Goal: Transaction & Acquisition: Obtain resource

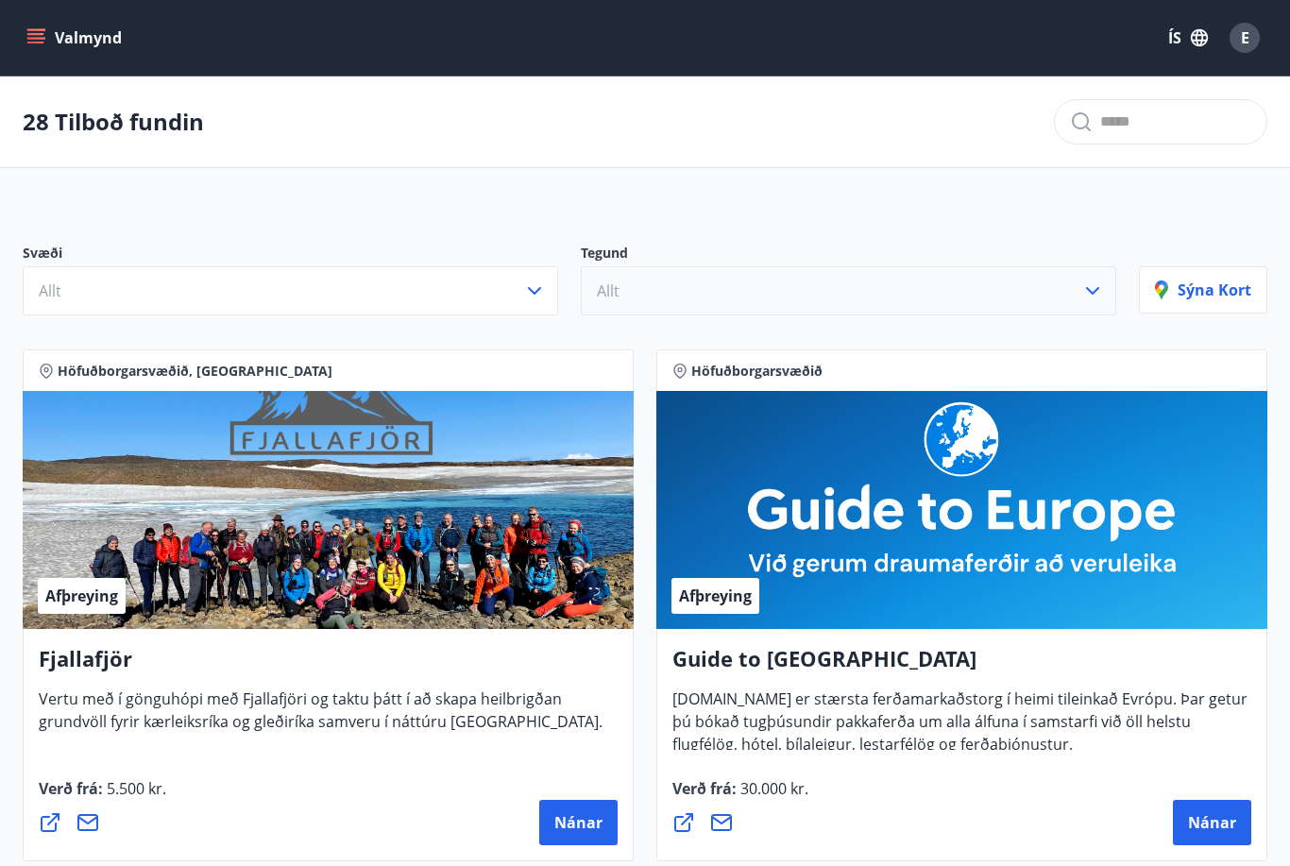
click at [627, 288] on button "Allt" at bounding box center [849, 290] width 536 height 49
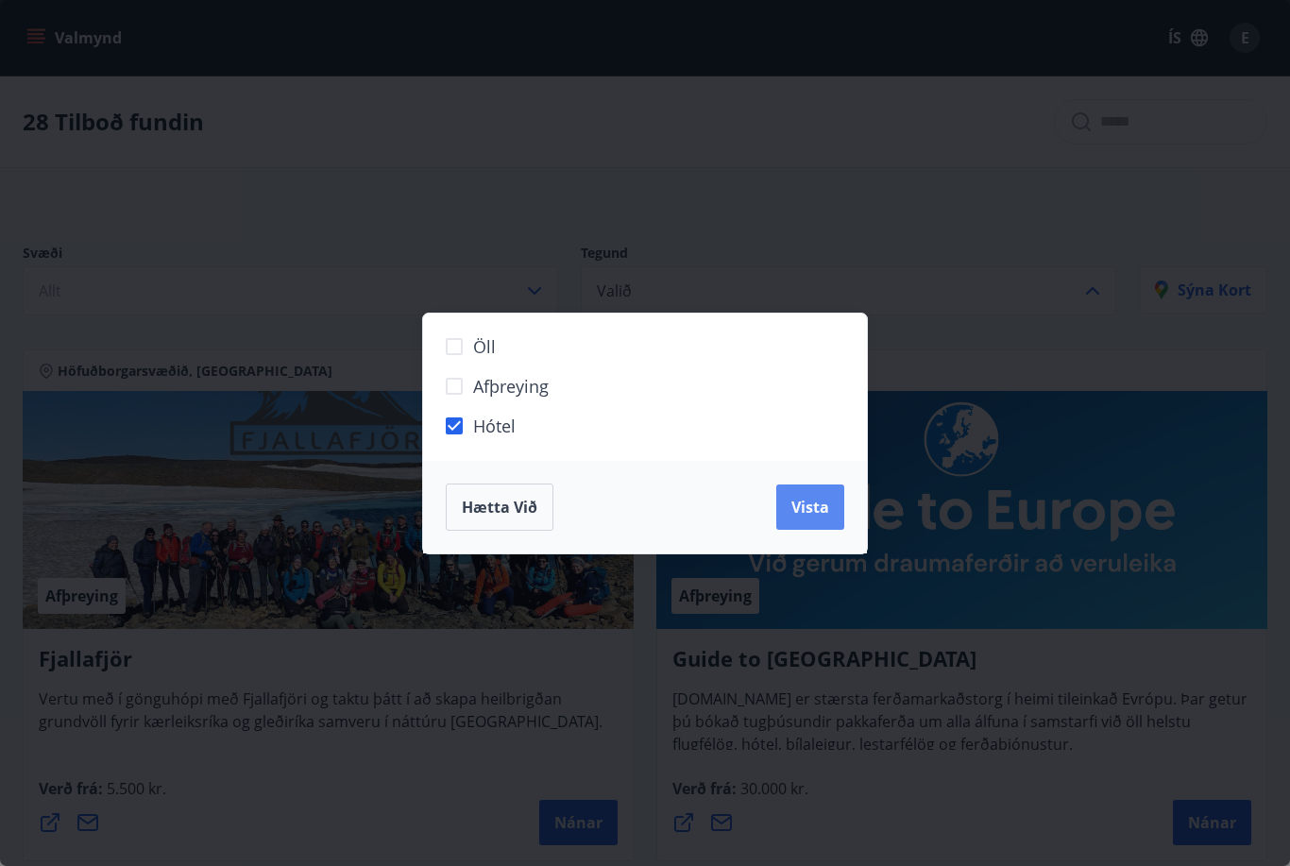
click at [827, 500] on span "Vista" at bounding box center [811, 507] width 38 height 21
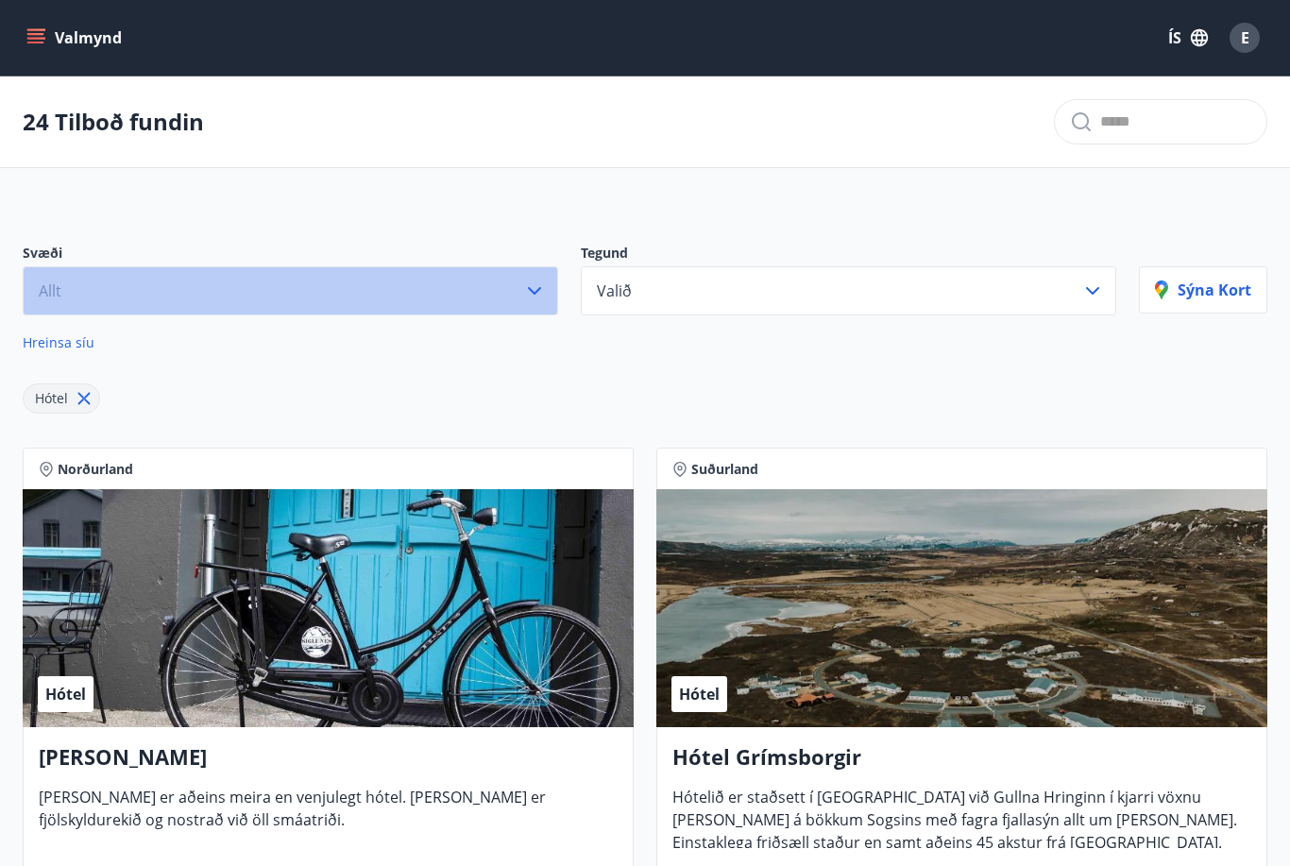
click at [314, 298] on button "Allt" at bounding box center [291, 290] width 536 height 49
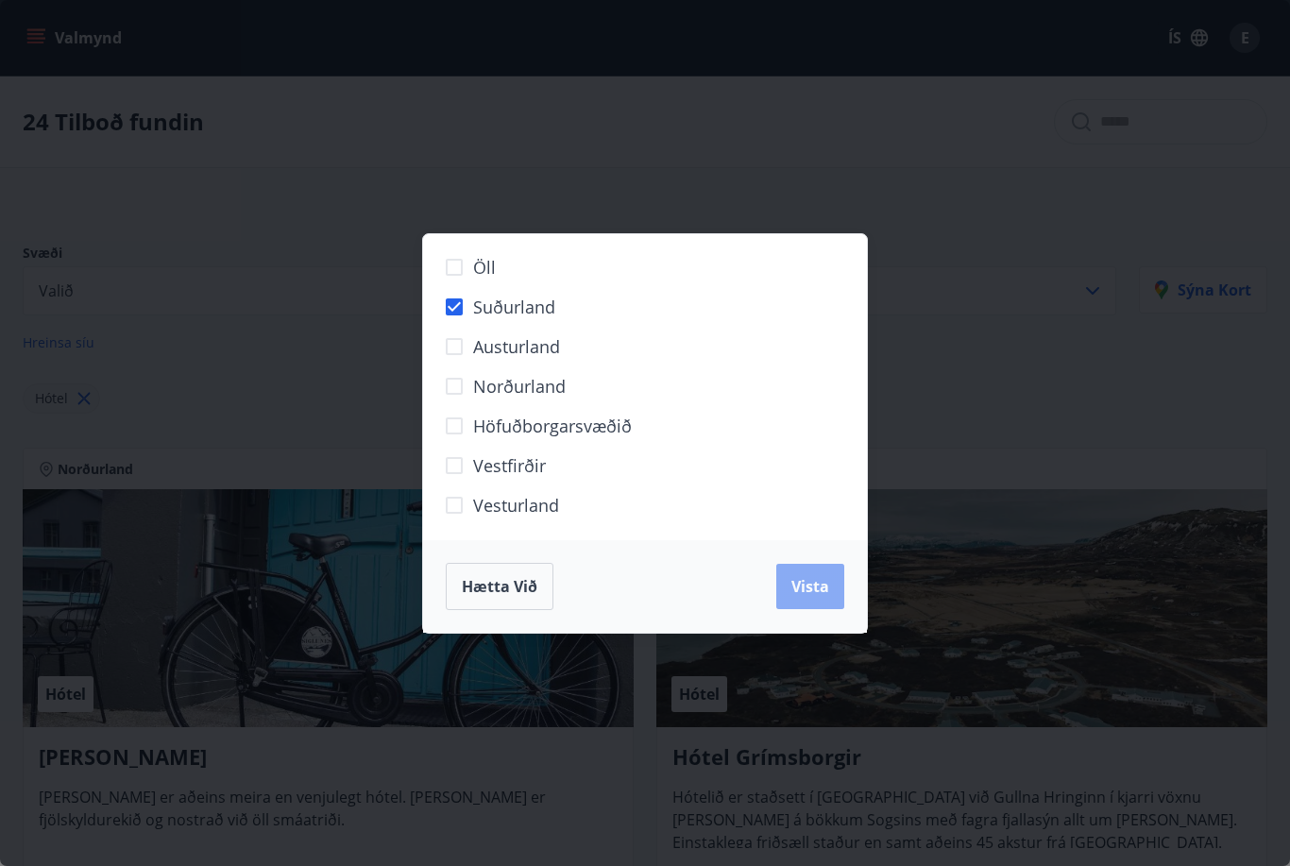
click at [827, 596] on span "Vista" at bounding box center [811, 586] width 38 height 21
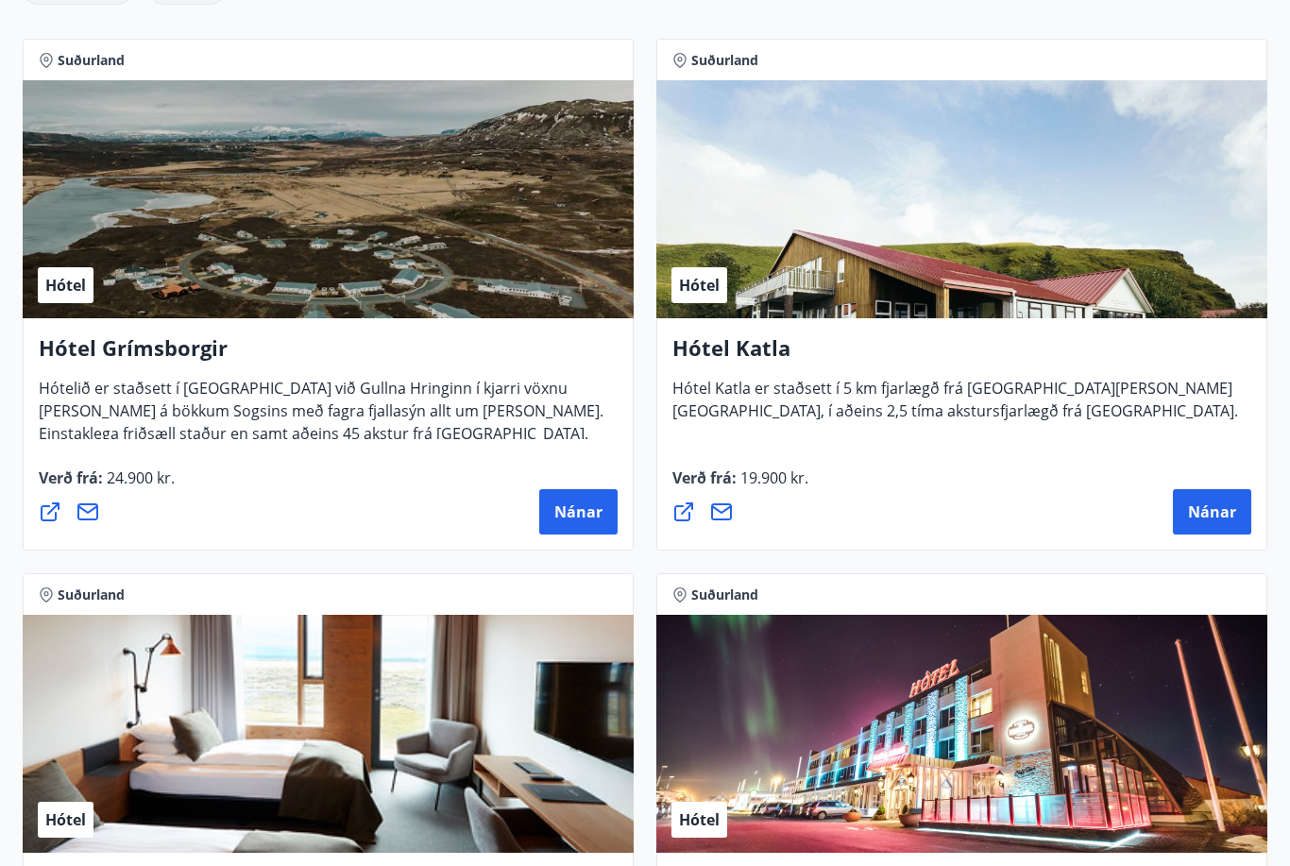
scroll to position [94, 0]
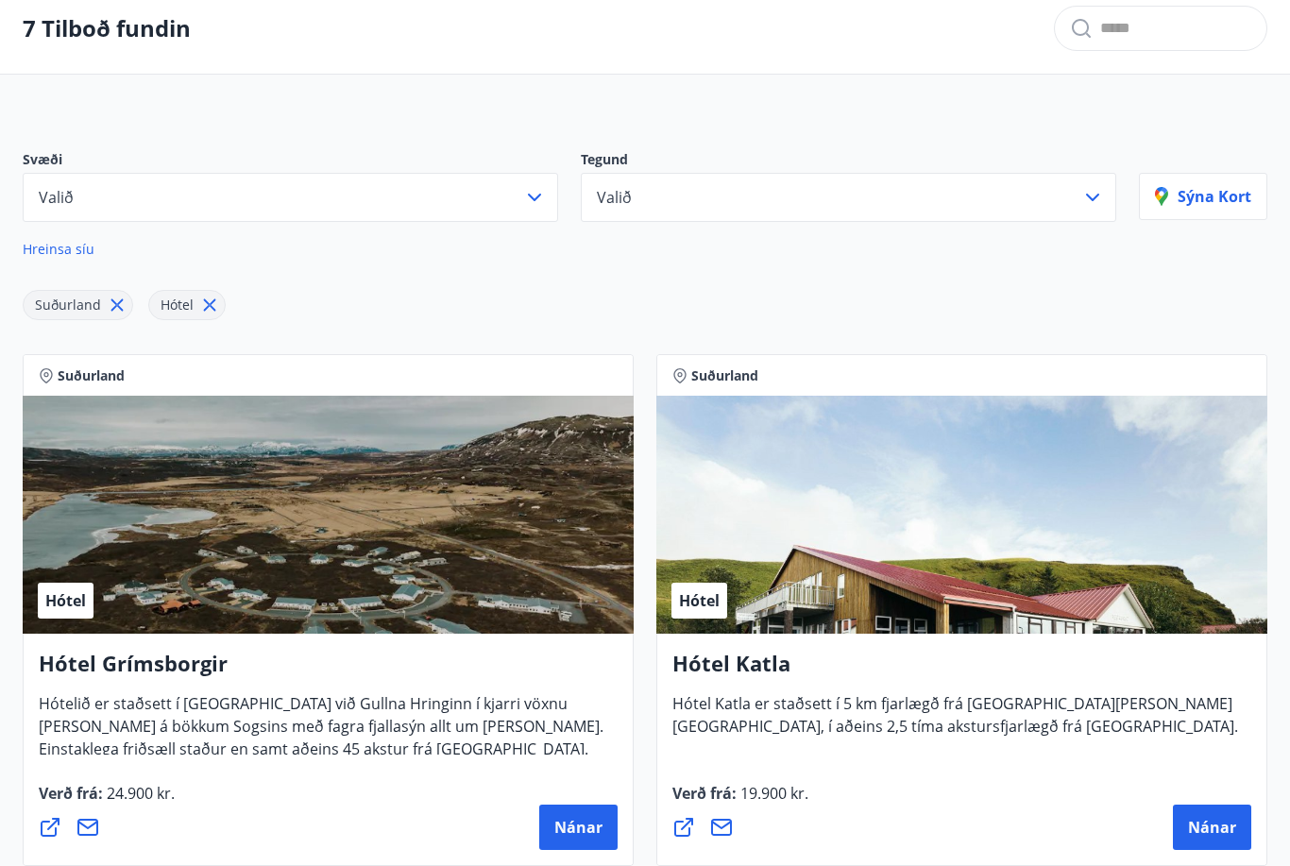
click at [111, 303] on icon at bounding box center [117, 305] width 21 height 21
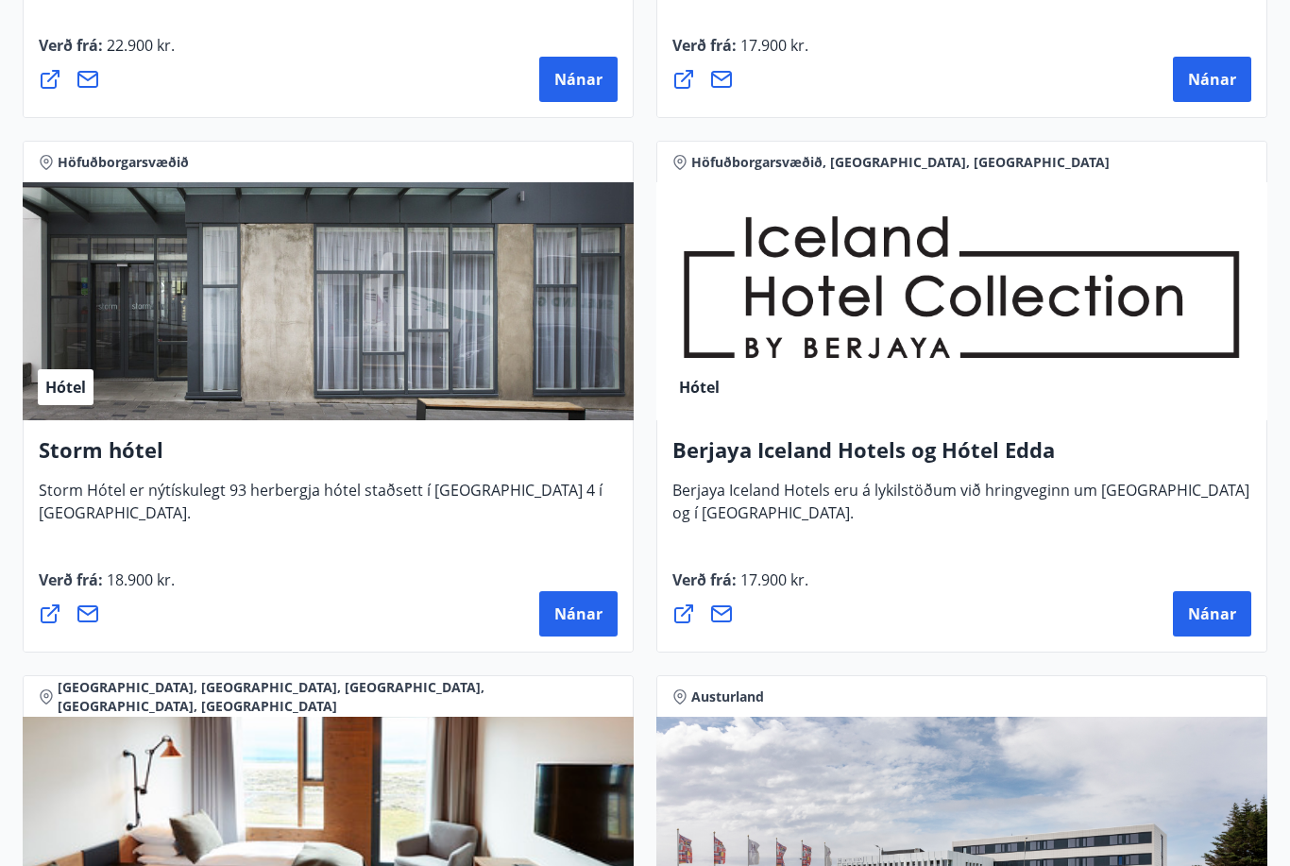
scroll to position [2014, 0]
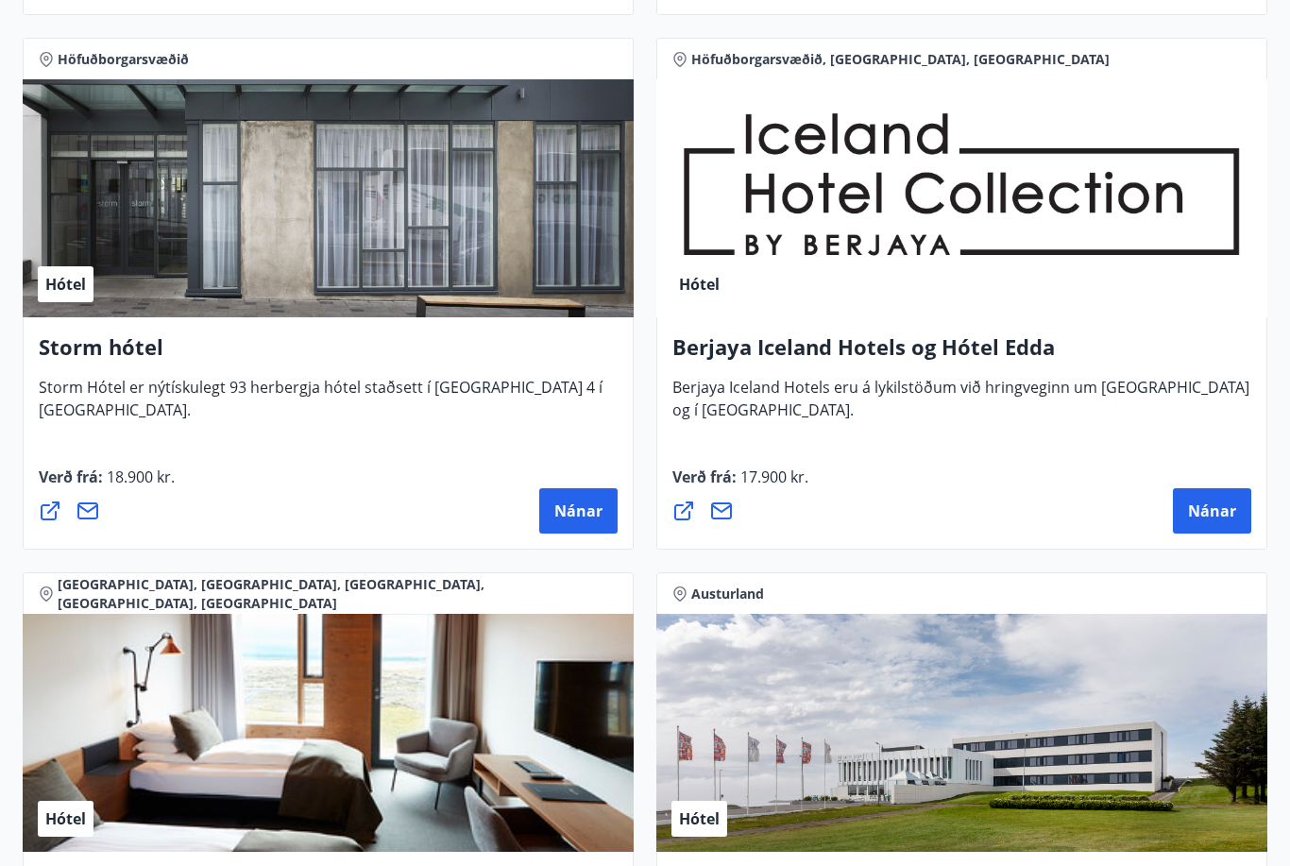
click at [1110, 199] on div "Hótel" at bounding box center [961, 198] width 611 height 238
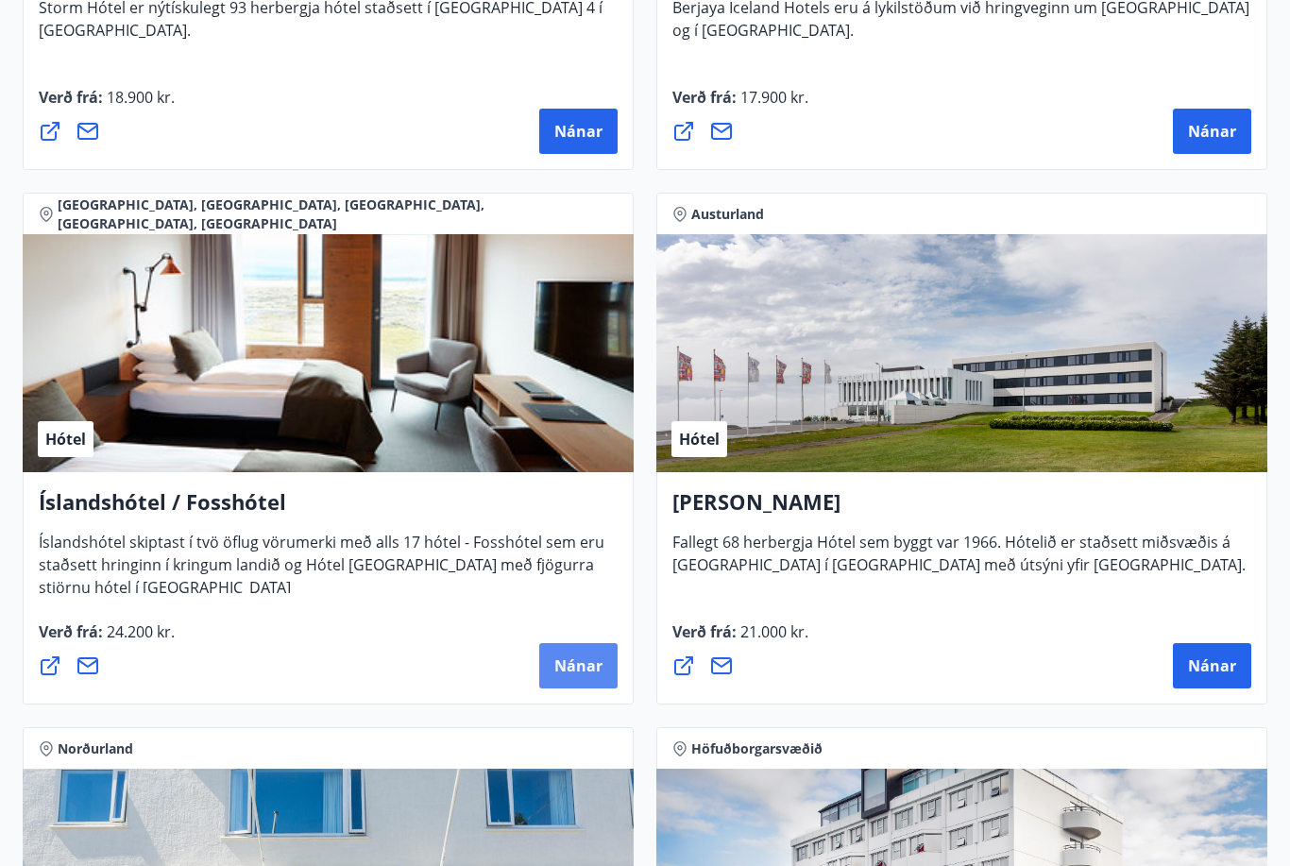
scroll to position [2394, 0]
click at [593, 673] on span "Nánar" at bounding box center [578, 666] width 48 height 21
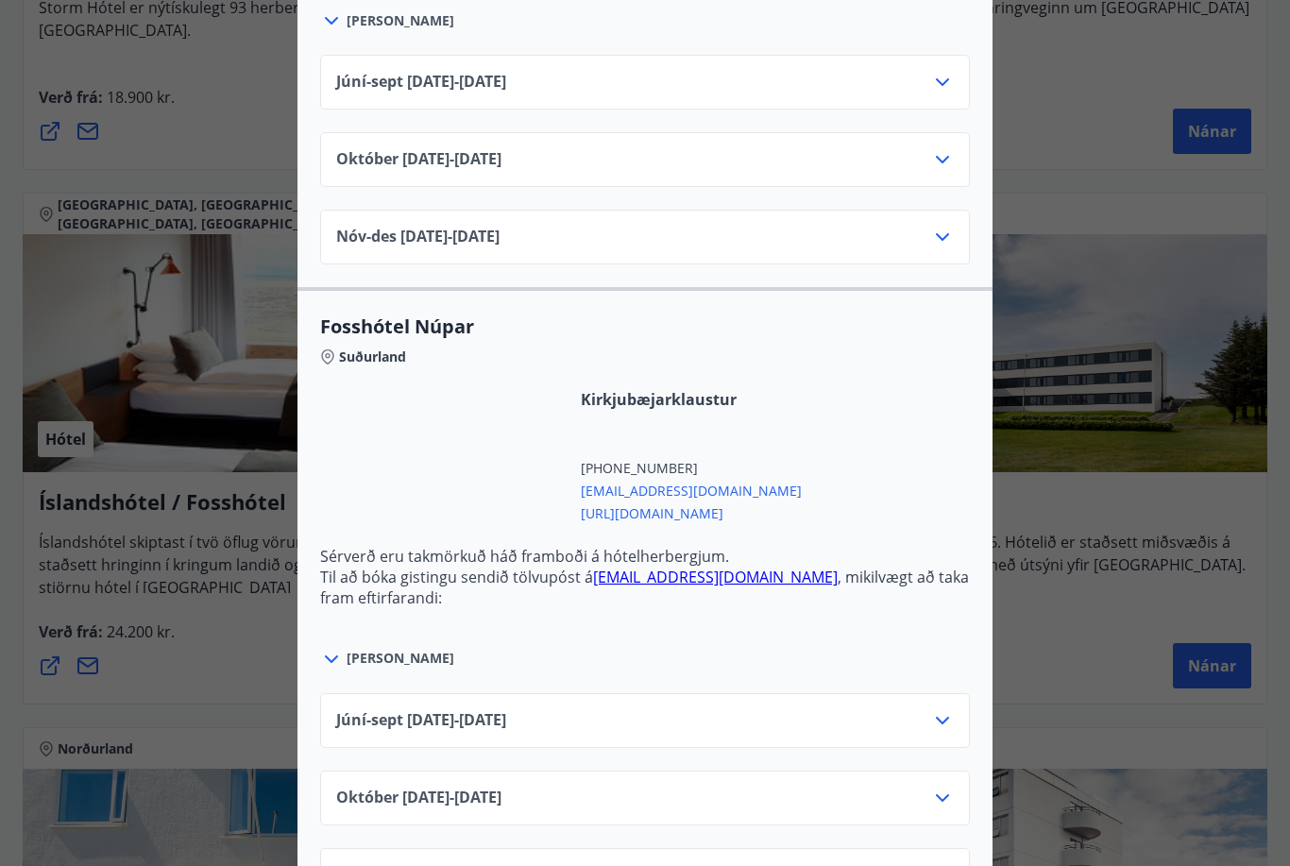
scroll to position [5831, 0]
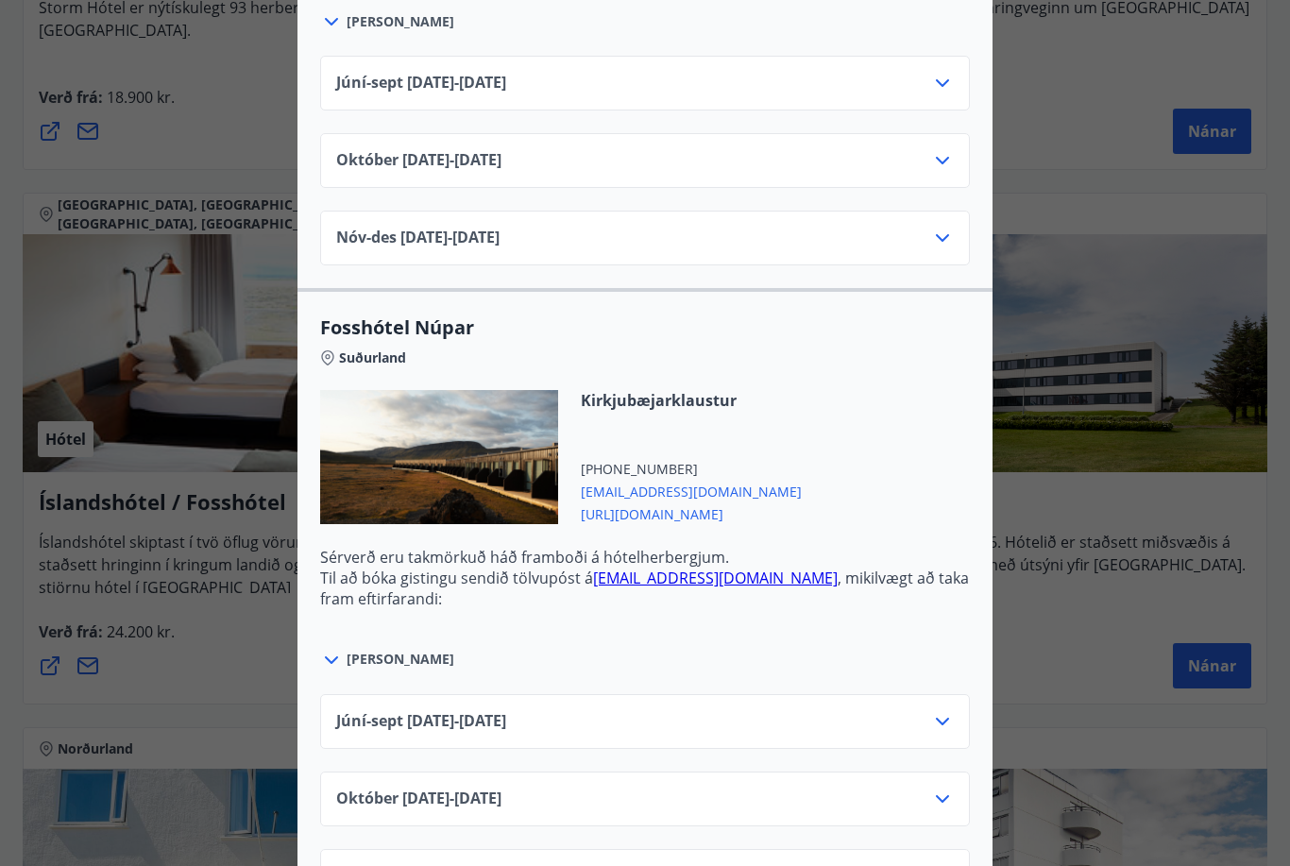
click at [1062, 617] on div "Íslandshótel / Fosshótel Ekki er hægt að nýta Ferðaávísun fyrir bókanir sem eru…" at bounding box center [645, 433] width 1290 height 866
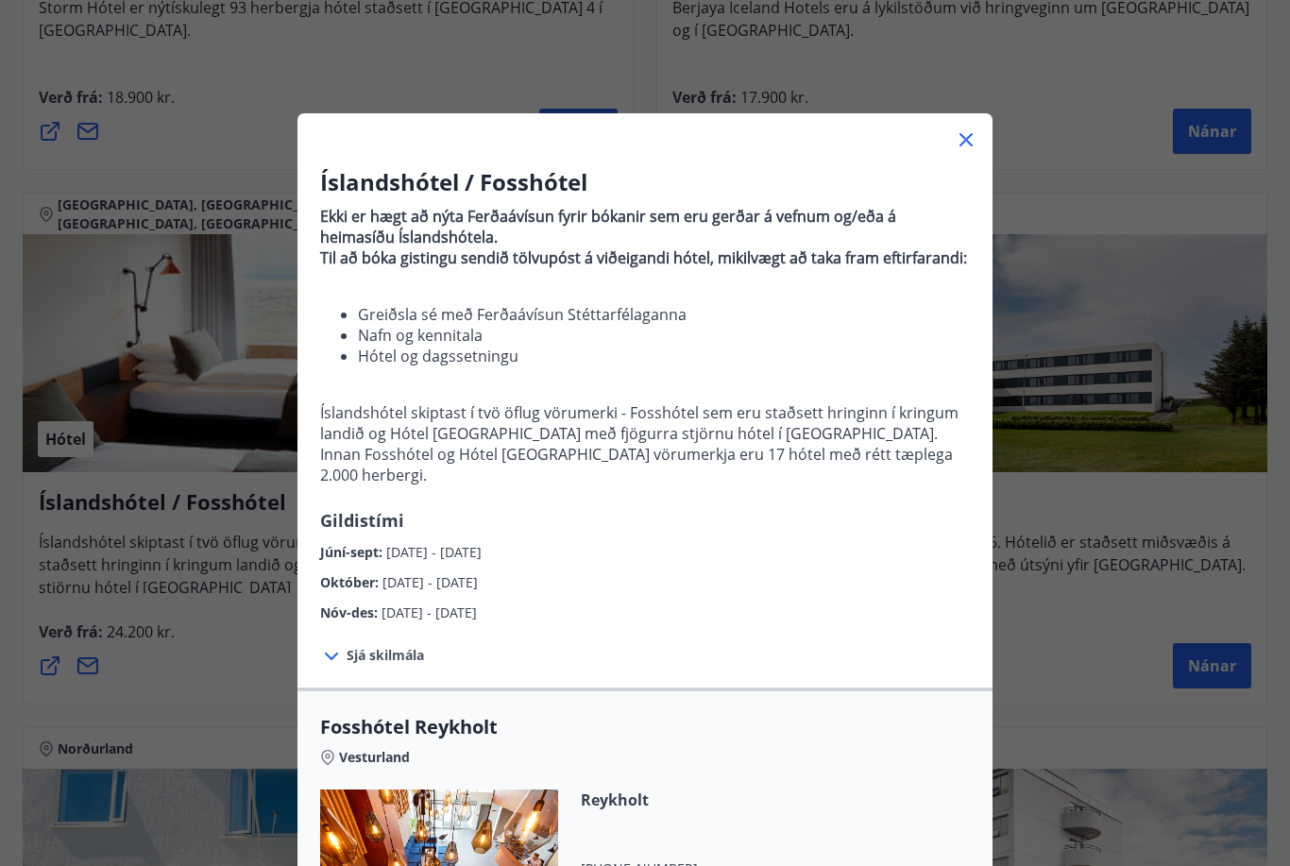
click at [966, 142] on icon at bounding box center [966, 139] width 23 height 23
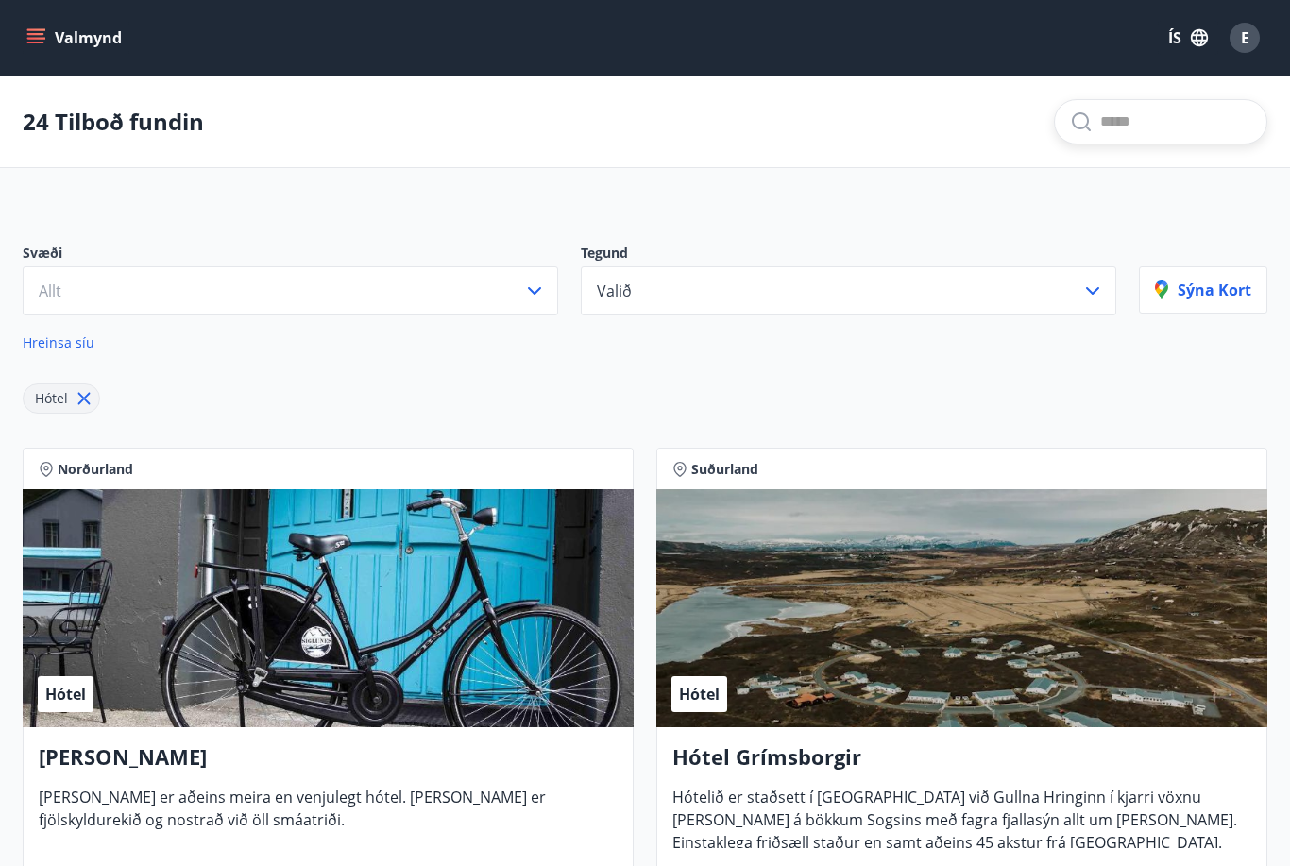
click at [1136, 119] on input "text" at bounding box center [1175, 122] width 151 height 30
type input "*******"
